Goal: Task Accomplishment & Management: Complete application form

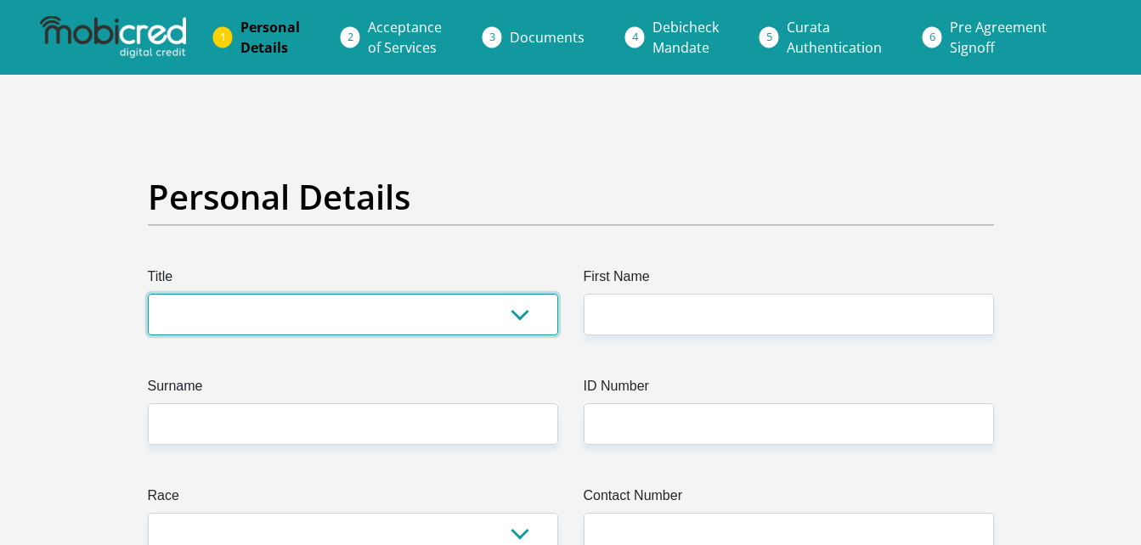
click at [477, 301] on select "Mr Ms Mrs Dr [PERSON_NAME]" at bounding box center [353, 315] width 410 height 42
click at [148, 294] on select "Mr Ms Mrs Dr [PERSON_NAME]" at bounding box center [353, 315] width 410 height 42
click at [419, 327] on select "Mr Ms Mrs Dr [PERSON_NAME]" at bounding box center [353, 315] width 410 height 42
select select "Ms"
click at [148, 294] on select "Mr Ms Mrs Dr [PERSON_NAME]" at bounding box center [353, 315] width 410 height 42
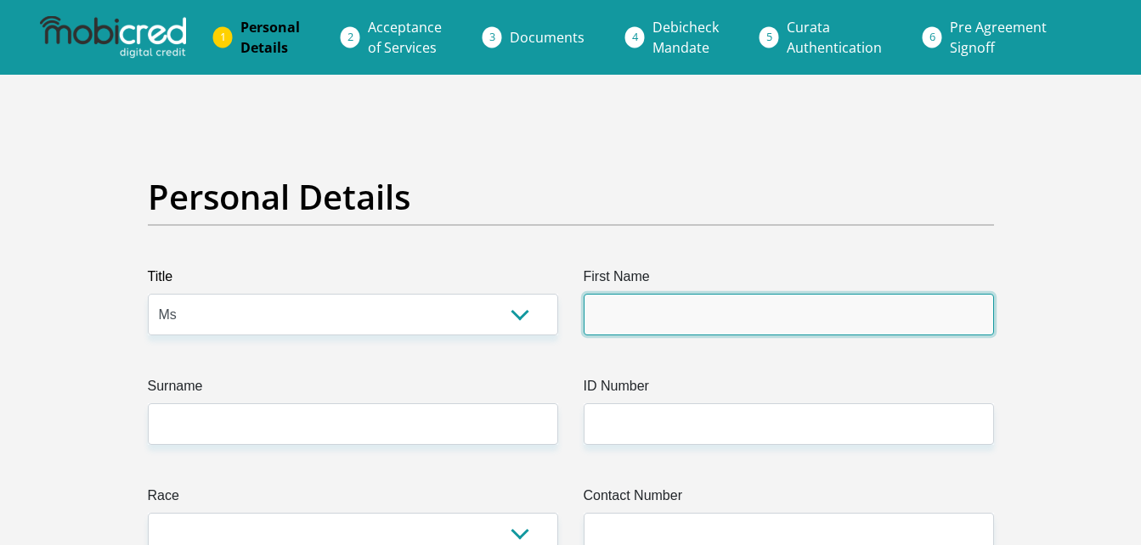
click at [682, 298] on input "First Name" at bounding box center [788, 315] width 410 height 42
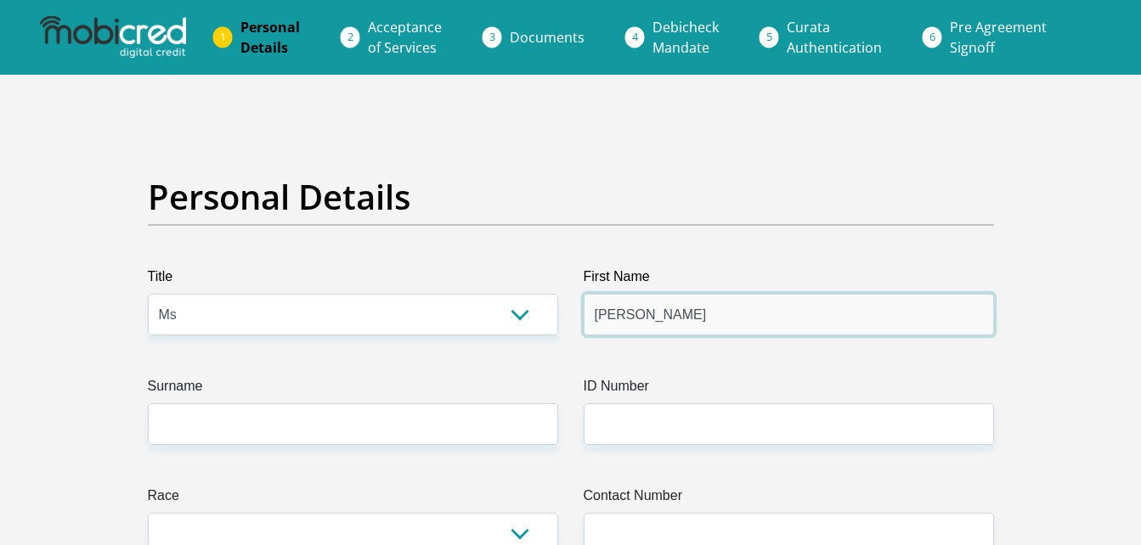
type input "[PERSON_NAME]"
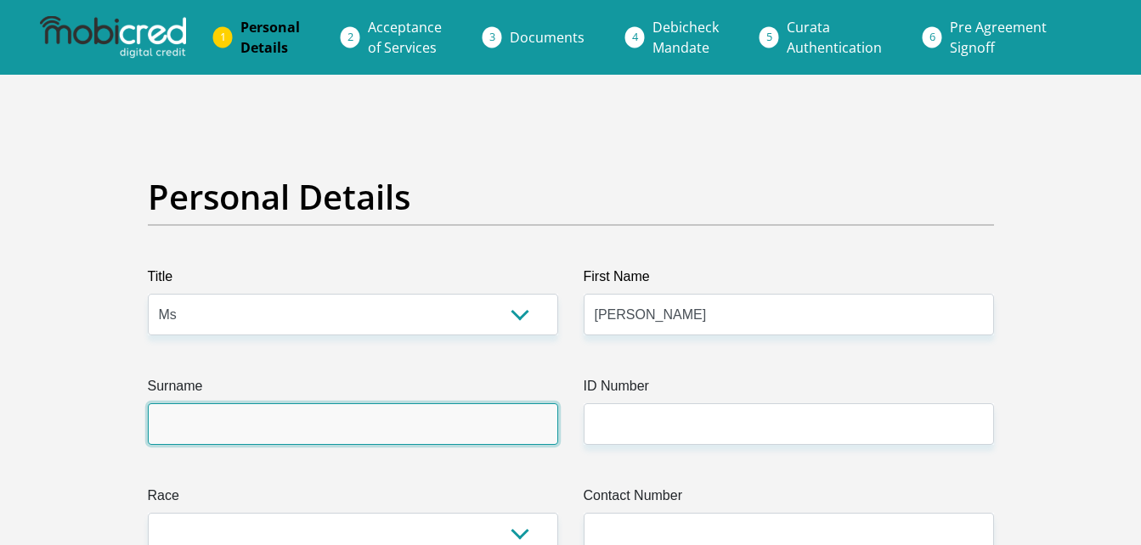
click at [378, 420] on input "Surname" at bounding box center [353, 424] width 410 height 42
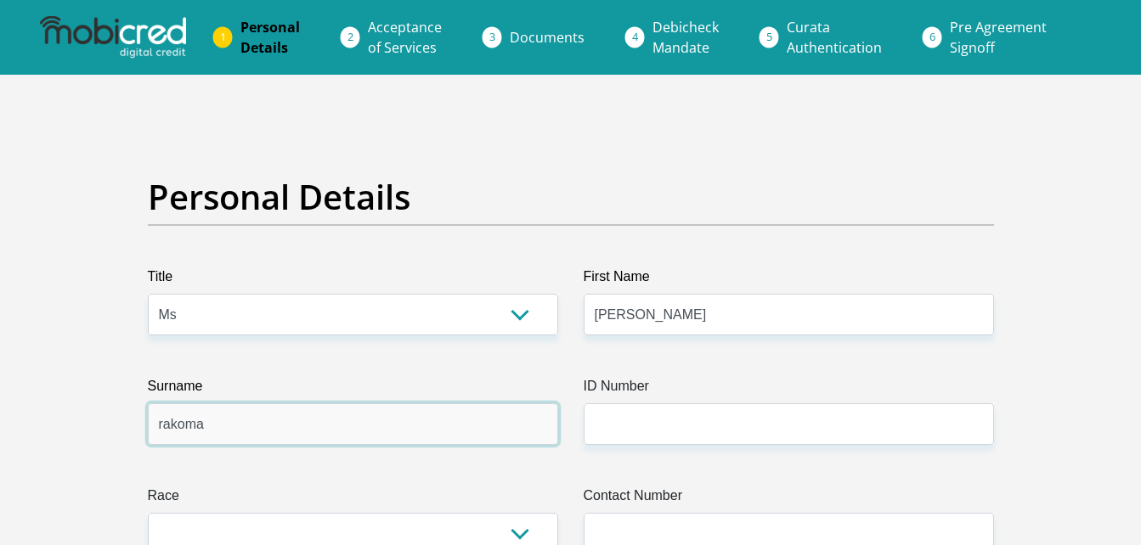
type input "rakoma"
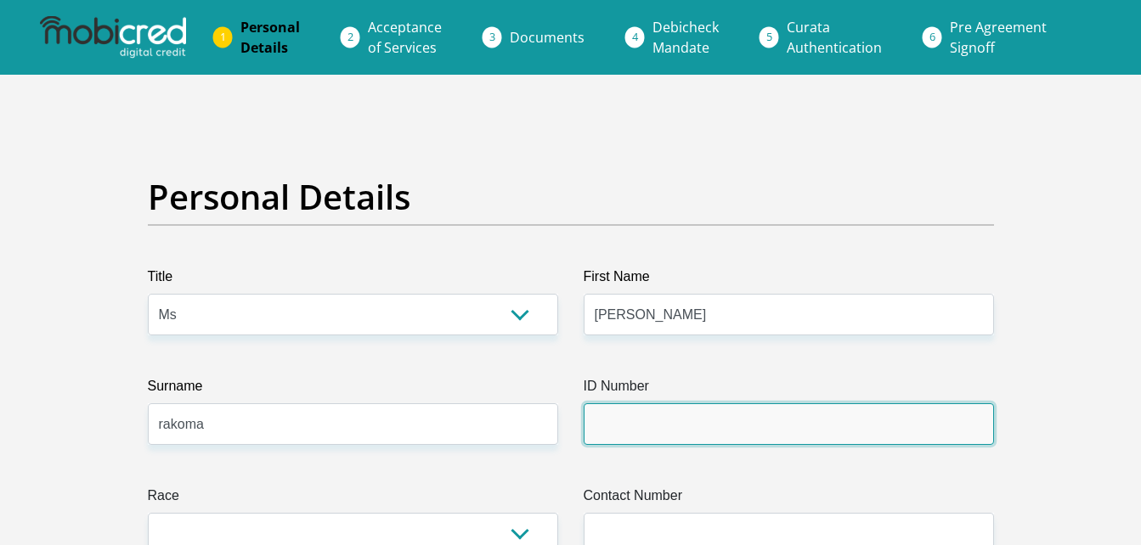
click at [619, 415] on input "ID Number" at bounding box center [788, 424] width 410 height 42
type input "0502070589085"
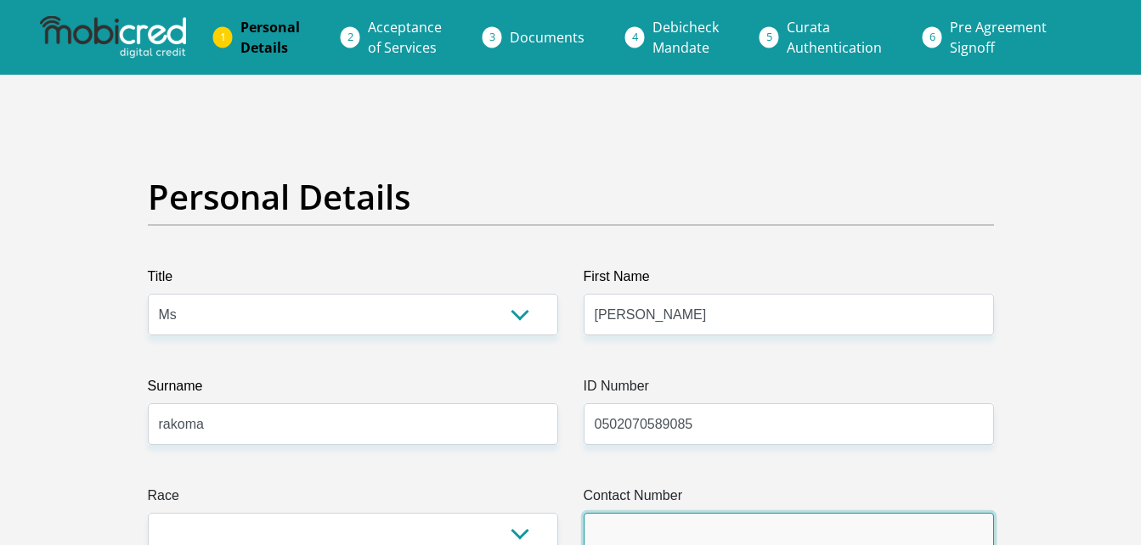
type input "0725688247"
select select "ZAF"
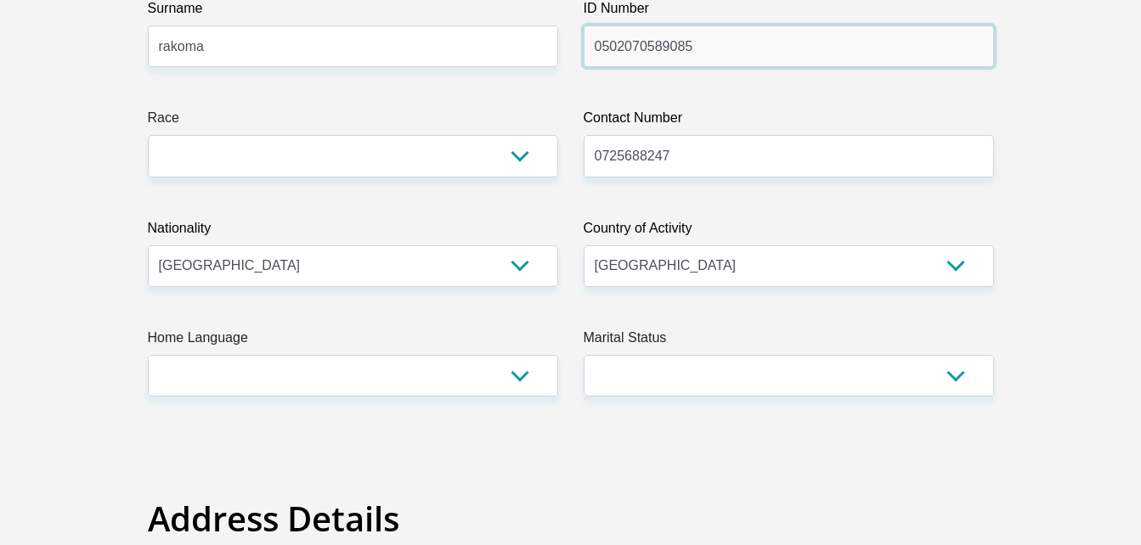
scroll to position [368, 0]
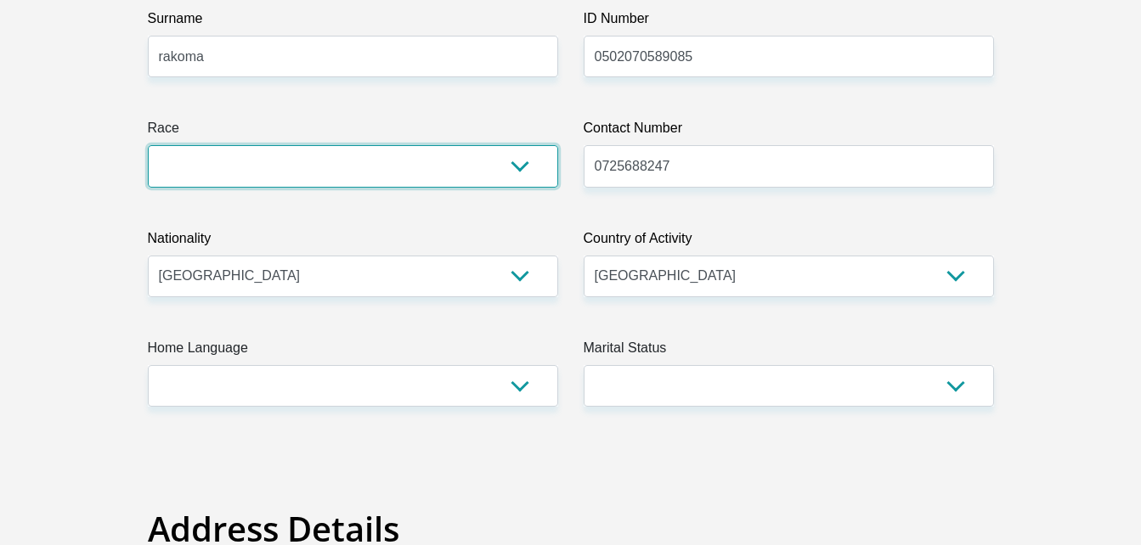
click at [528, 159] on select "Black Coloured Indian White Other" at bounding box center [353, 166] width 410 height 42
select select "1"
click at [148, 145] on select "Black Coloured Indian White Other" at bounding box center [353, 166] width 410 height 42
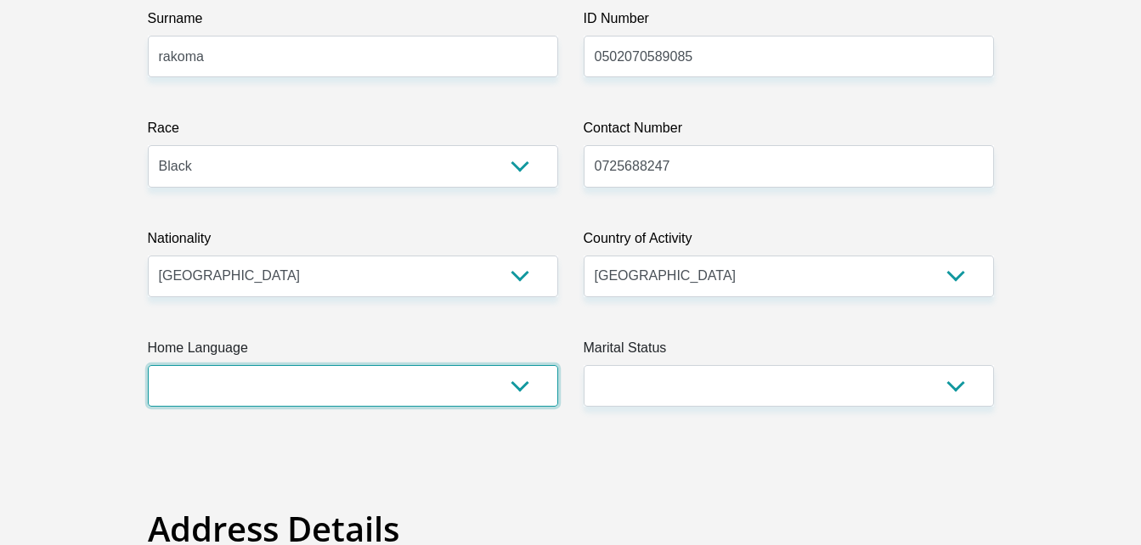
click at [403, 392] on select "Afrikaans English Sepedi South Ndebele Southern Sotho Swati Tsonga Tswana Venda…" at bounding box center [353, 386] width 410 height 42
select select "nso"
click at [148, 365] on select "Afrikaans English Sepedi South Ndebele Southern Sotho Swati Tsonga Tswana Venda…" at bounding box center [353, 386] width 410 height 42
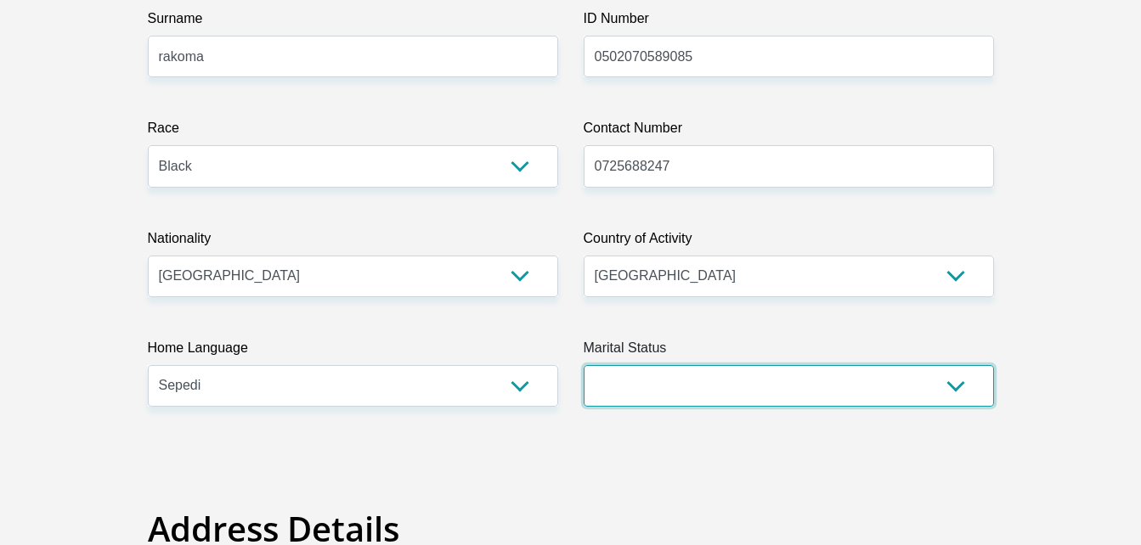
click at [746, 386] on select "Married ANC Single Divorced Widowed Married COP or Customary Law" at bounding box center [788, 386] width 410 height 42
select select "2"
click at [583, 365] on select "Married ANC Single Divorced Widowed Married COP or Customary Law" at bounding box center [788, 386] width 410 height 42
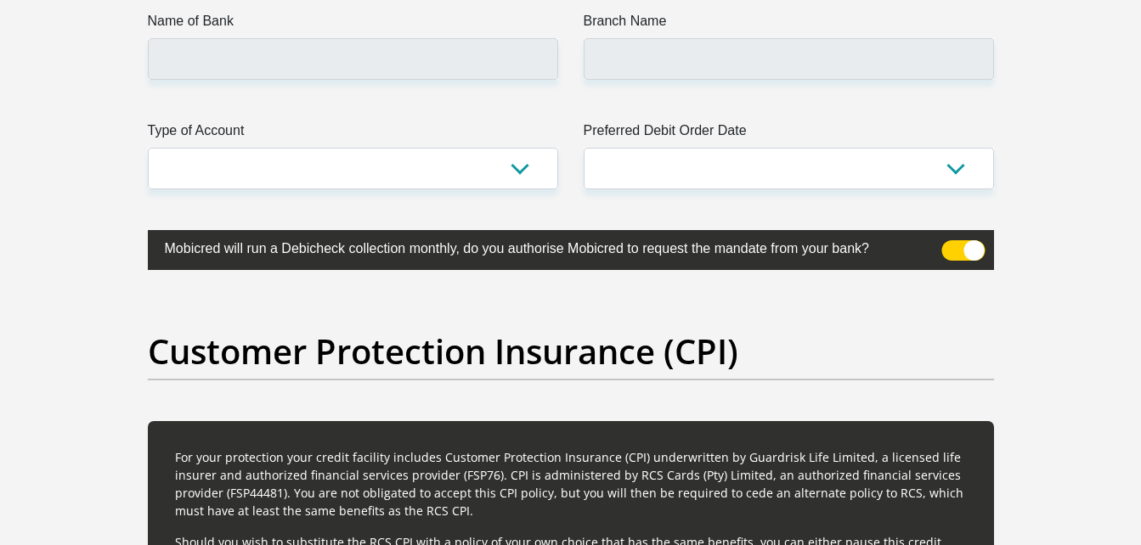
scroll to position [4180, 0]
